Goal: Find contact information: Find contact information

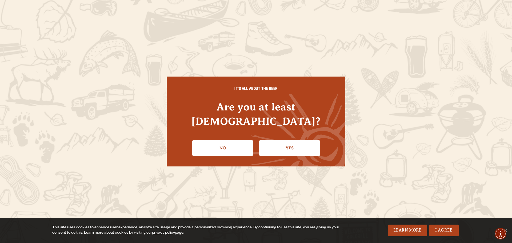
click at [295, 140] on link "Yes" at bounding box center [289, 147] width 61 height 15
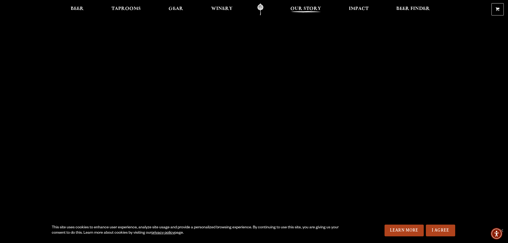
click at [316, 7] on span "Our Story" at bounding box center [305, 9] width 31 height 4
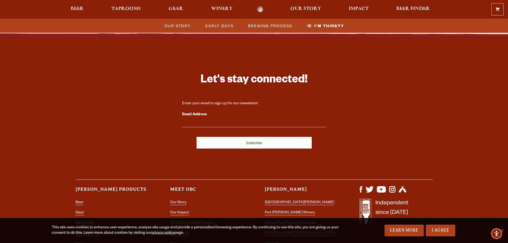
scroll to position [1776, 0]
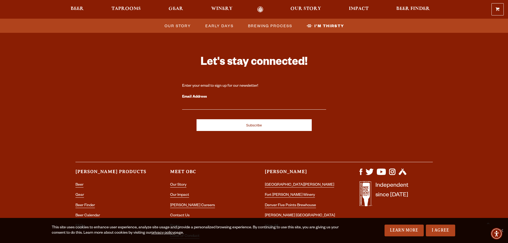
click at [178, 212] on li "Contact Us" at bounding box center [206, 215] width 73 height 7
click at [178, 213] on link "Contact Us" at bounding box center [179, 215] width 19 height 5
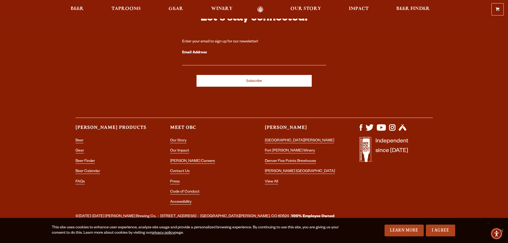
scroll to position [1017, 0]
